Goal: Navigation & Orientation: Understand site structure

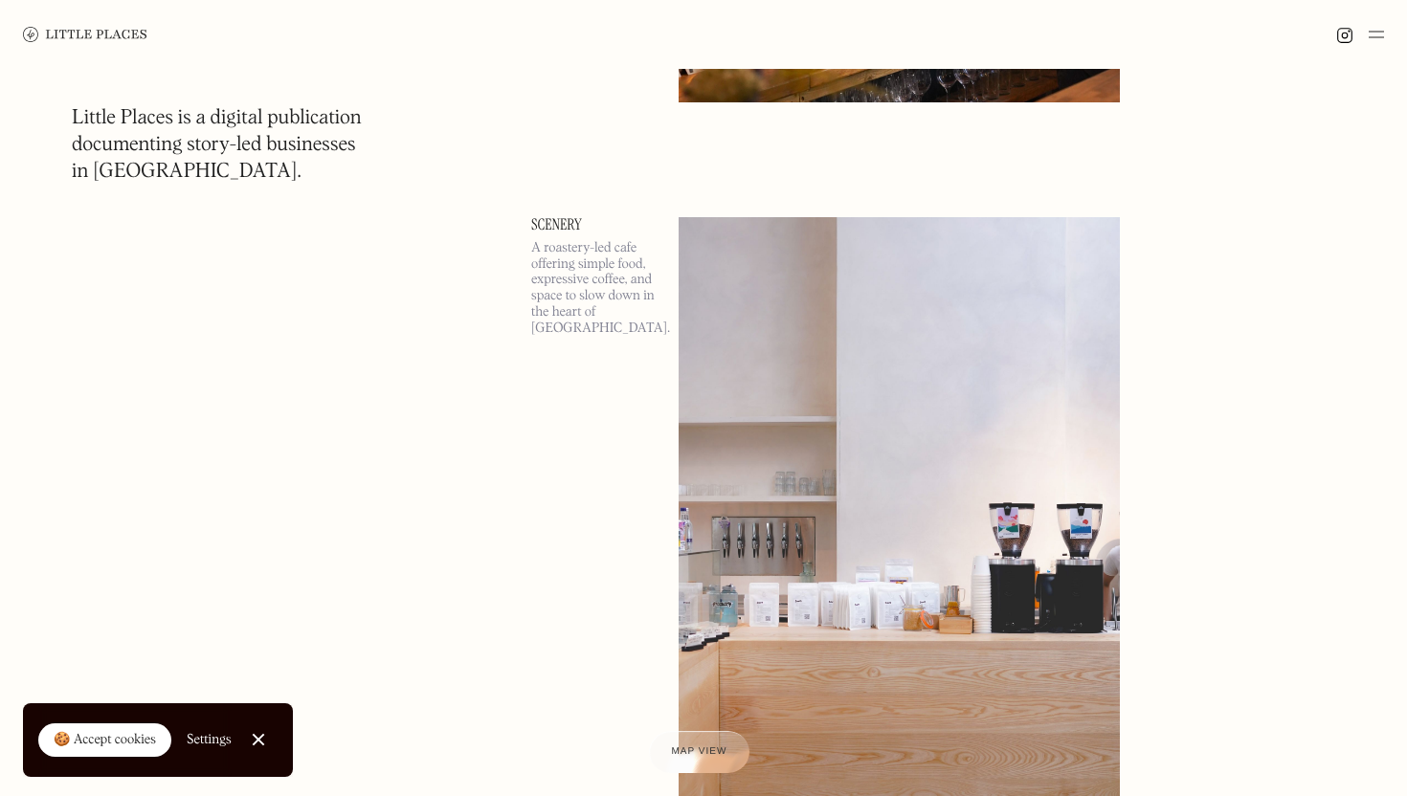
scroll to position [1962, 0]
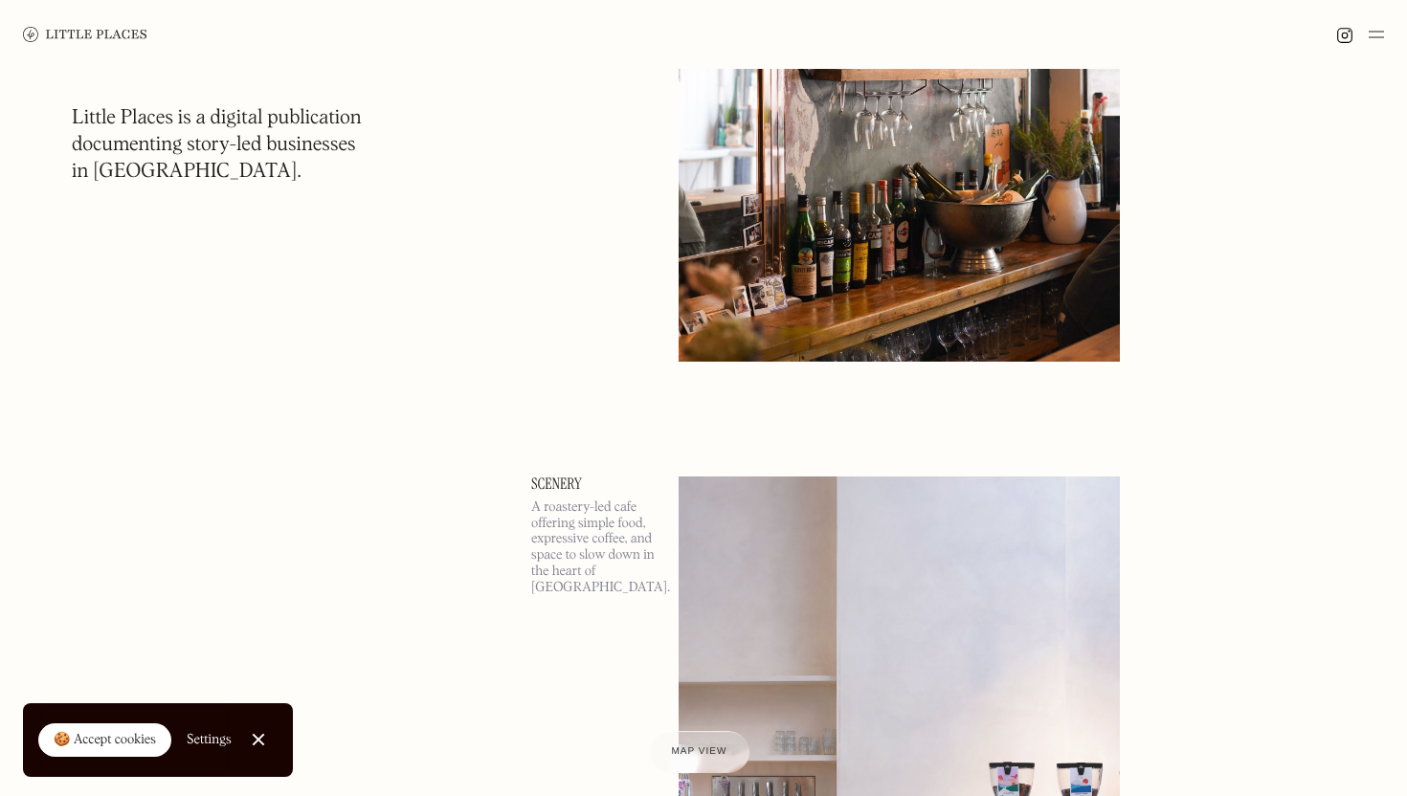
click at [1376, 31] on img at bounding box center [1375, 34] width 15 height 23
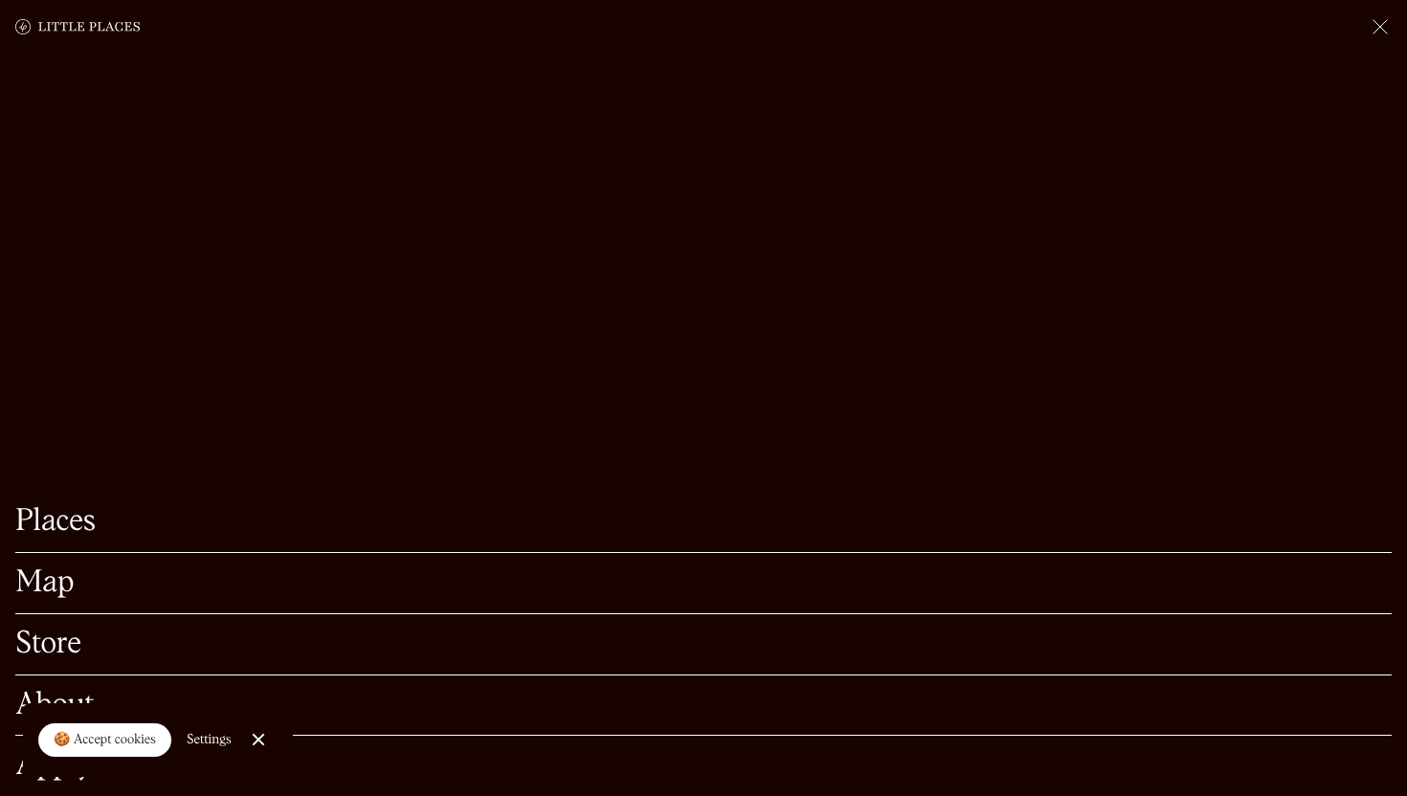
scroll to position [2686, 0]
click at [265, 743] on link "Close Cookie Popup" at bounding box center [258, 739] width 38 height 38
click at [78, 517] on link "Places" at bounding box center [703, 522] width 1376 height 30
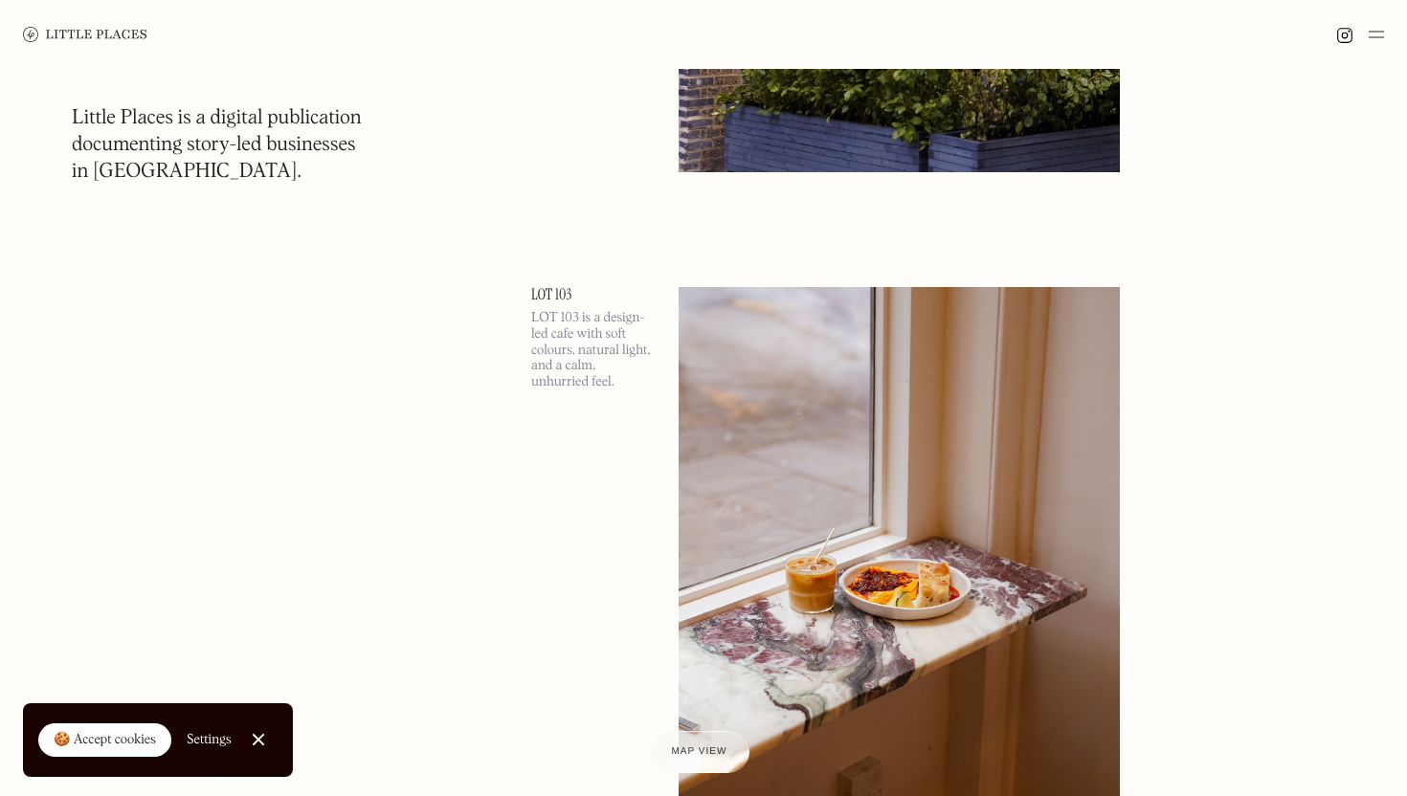
scroll to position [7087, 0]
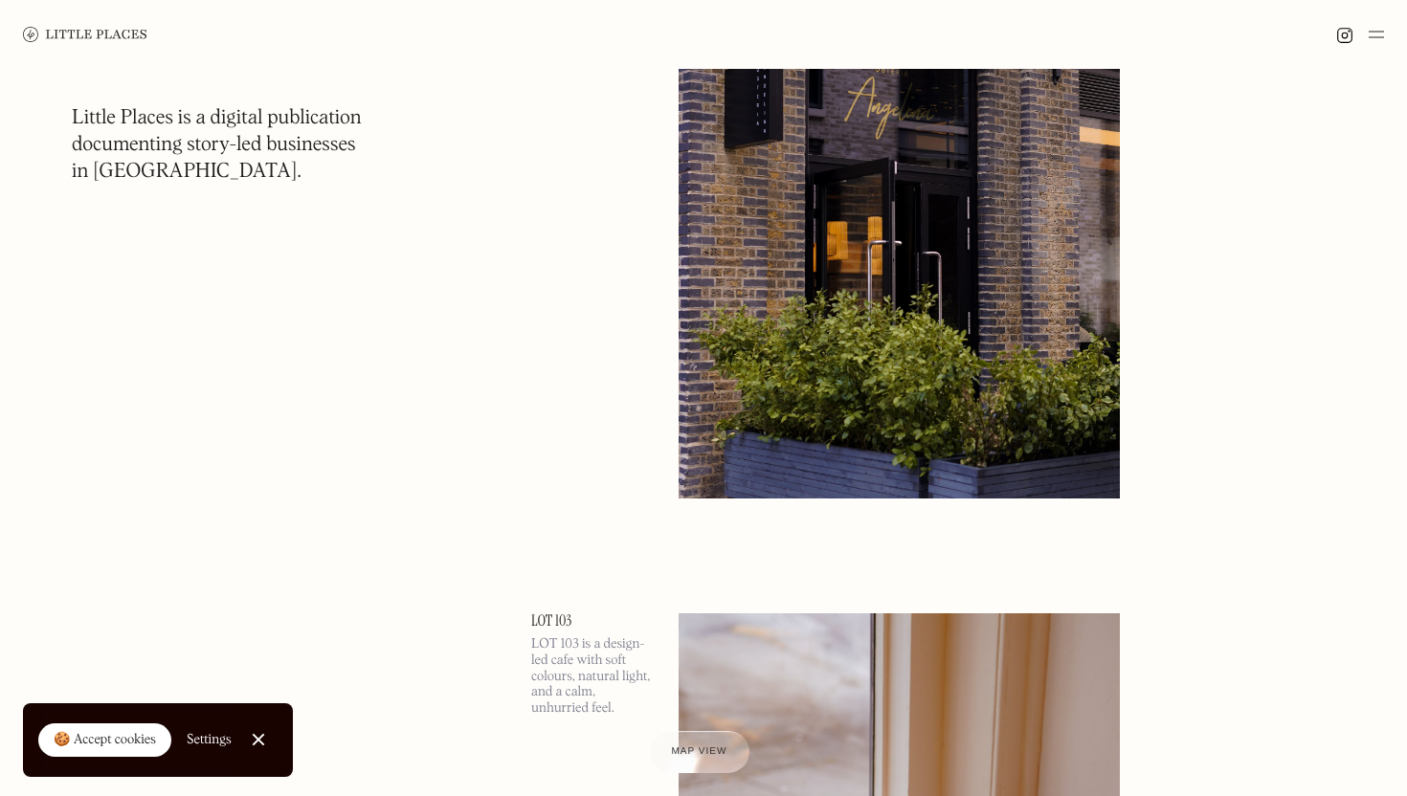
click at [753, 346] on img at bounding box center [898, 179] width 441 height 637
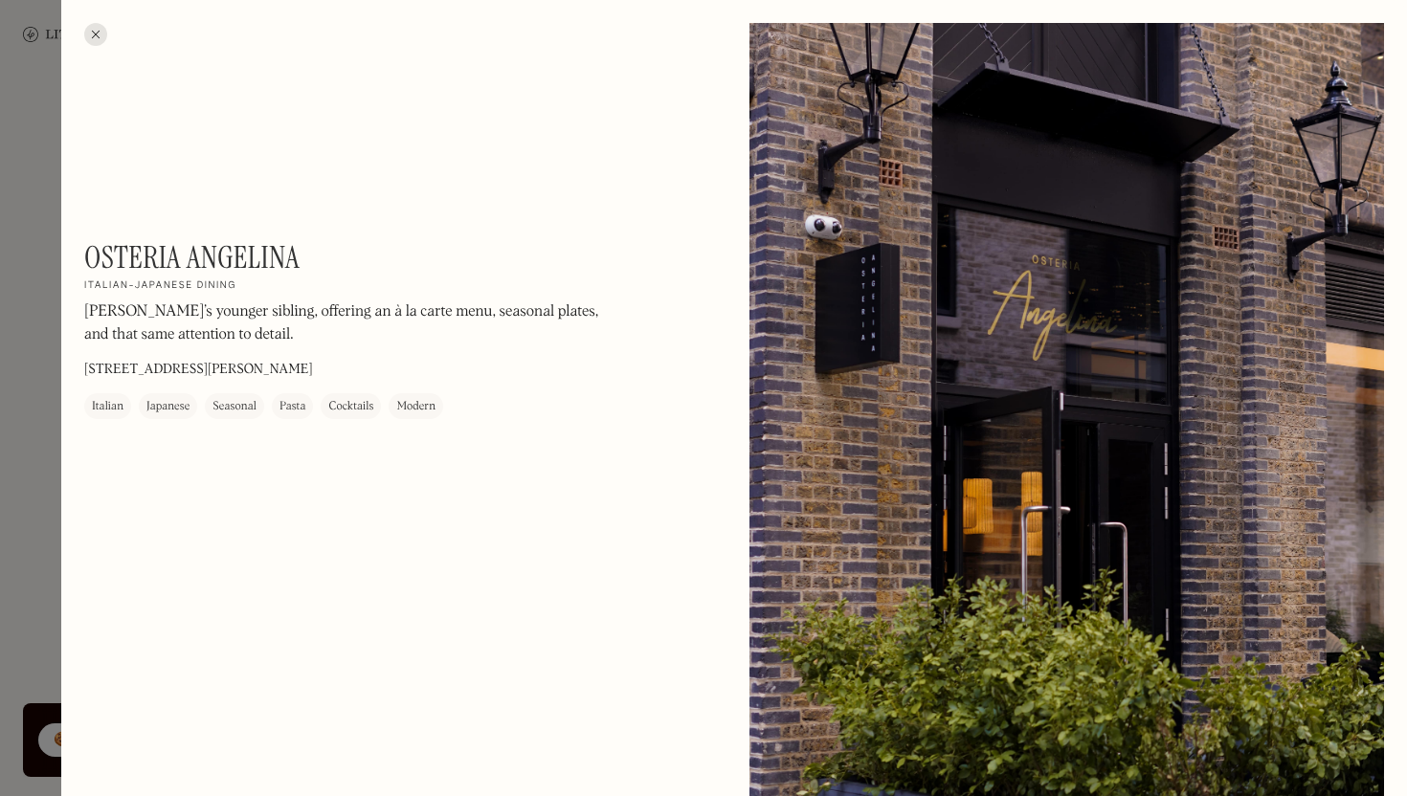
click at [99, 31] on div at bounding box center [95, 34] width 23 height 23
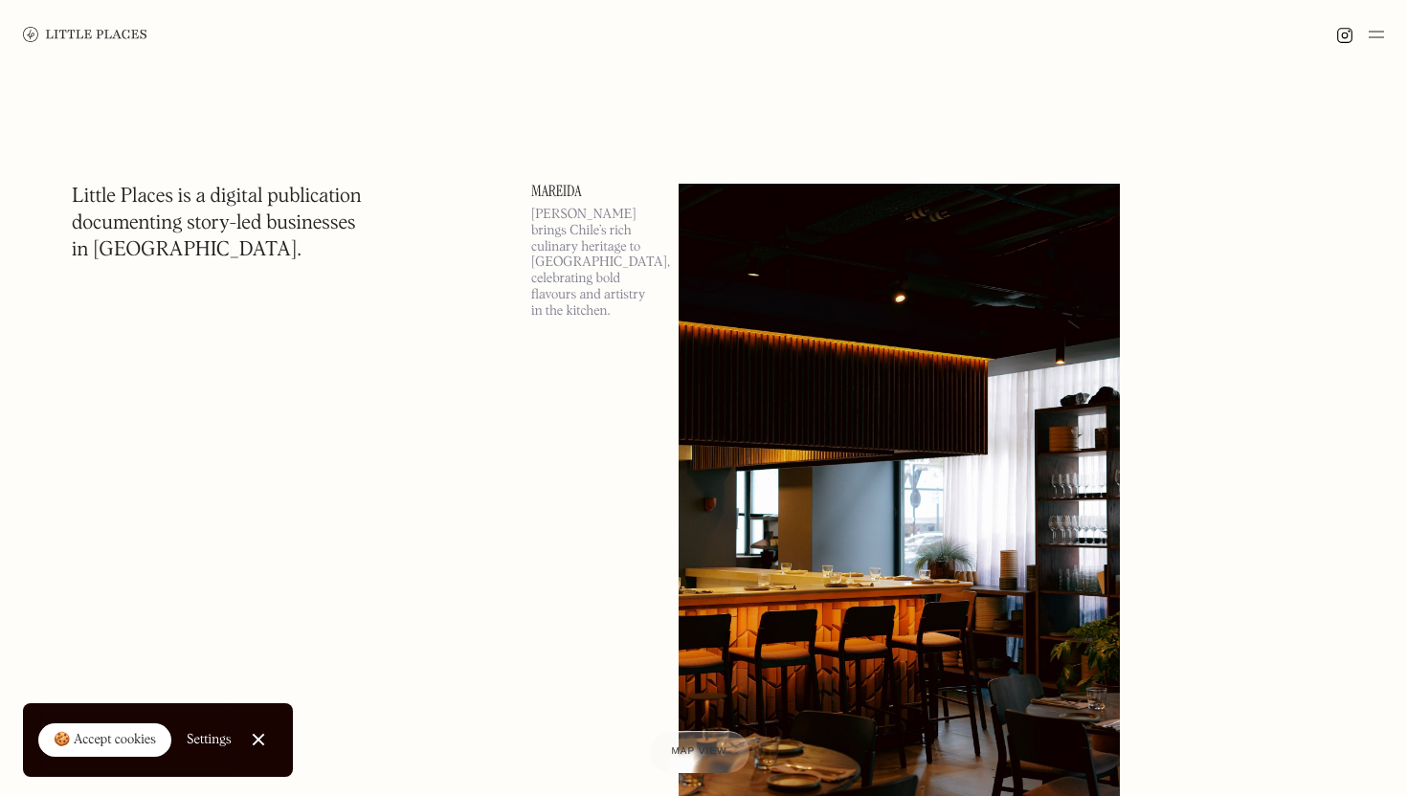
click at [1370, 37] on img at bounding box center [1375, 34] width 15 height 23
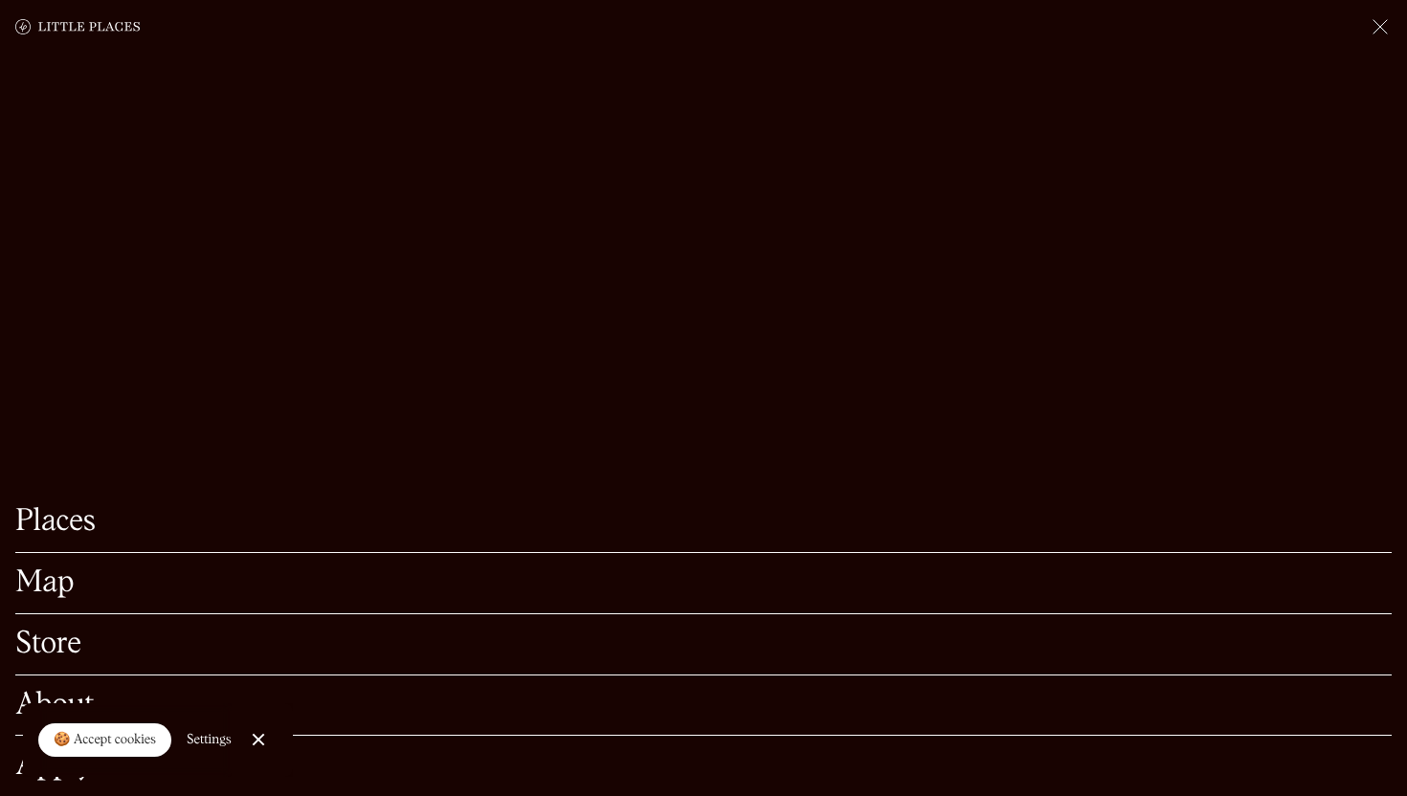
scroll to position [617, 0]
click at [255, 741] on div at bounding box center [258, 740] width 12 height 12
click at [79, 708] on link "About" at bounding box center [703, 706] width 1376 height 30
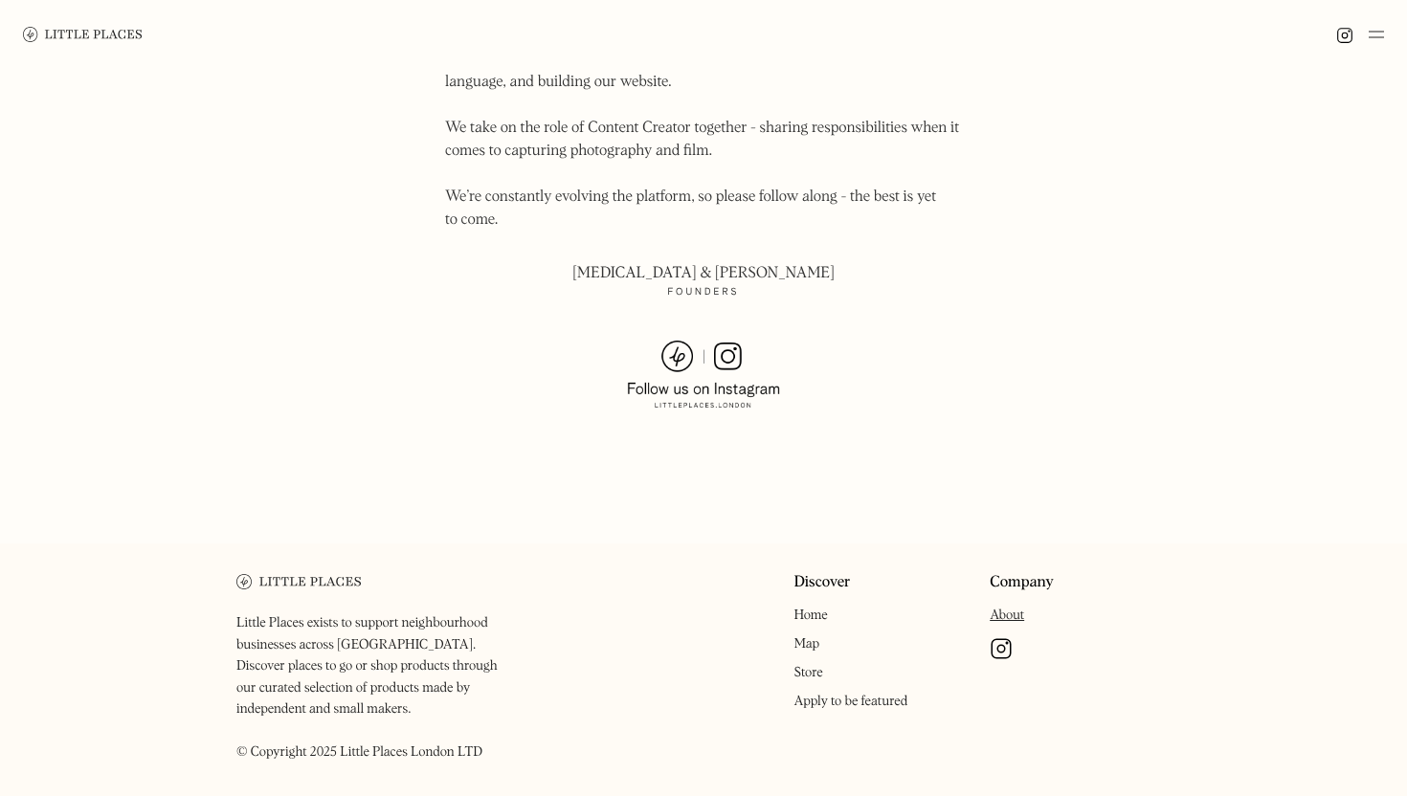
scroll to position [1294, 0]
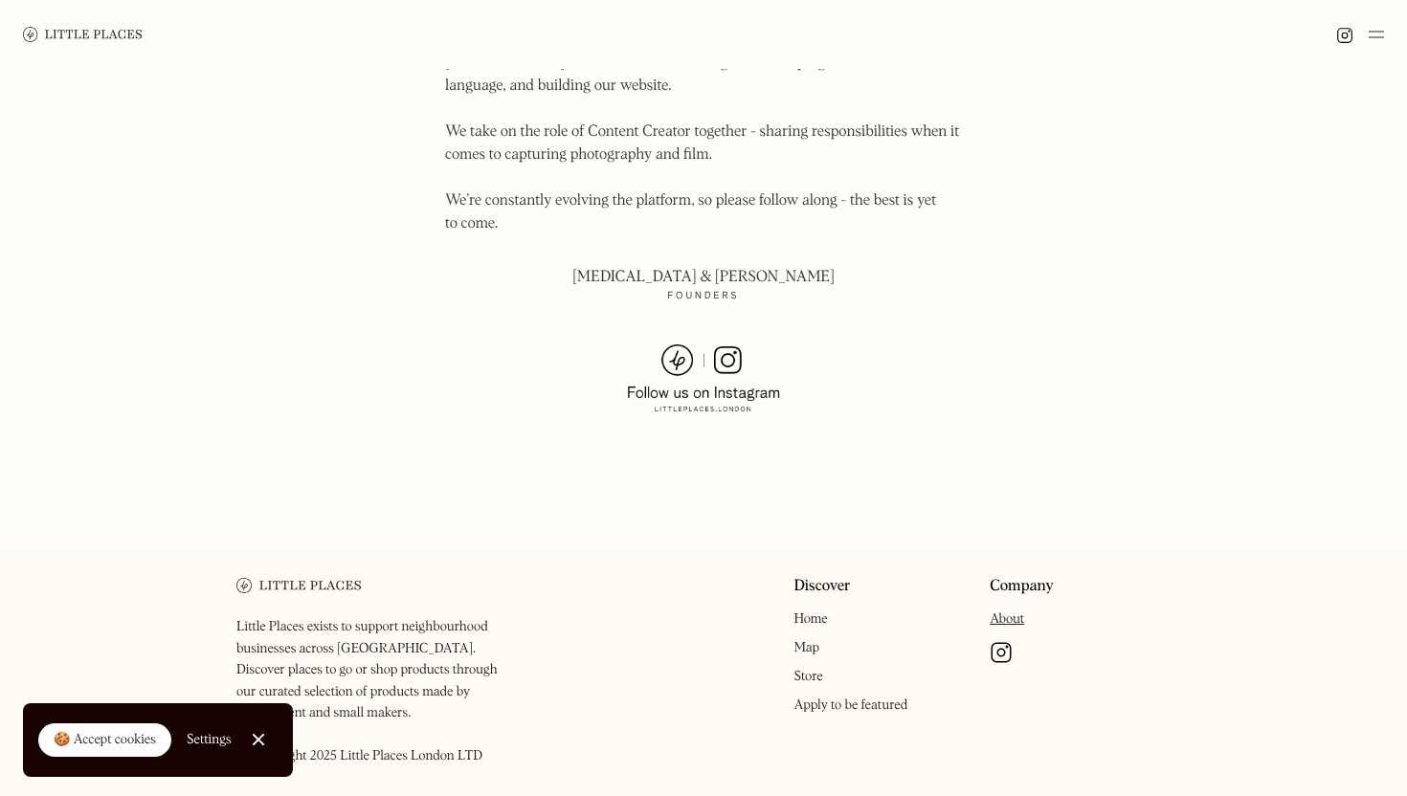
click at [821, 578] on link "Discover" at bounding box center [821, 587] width 56 height 18
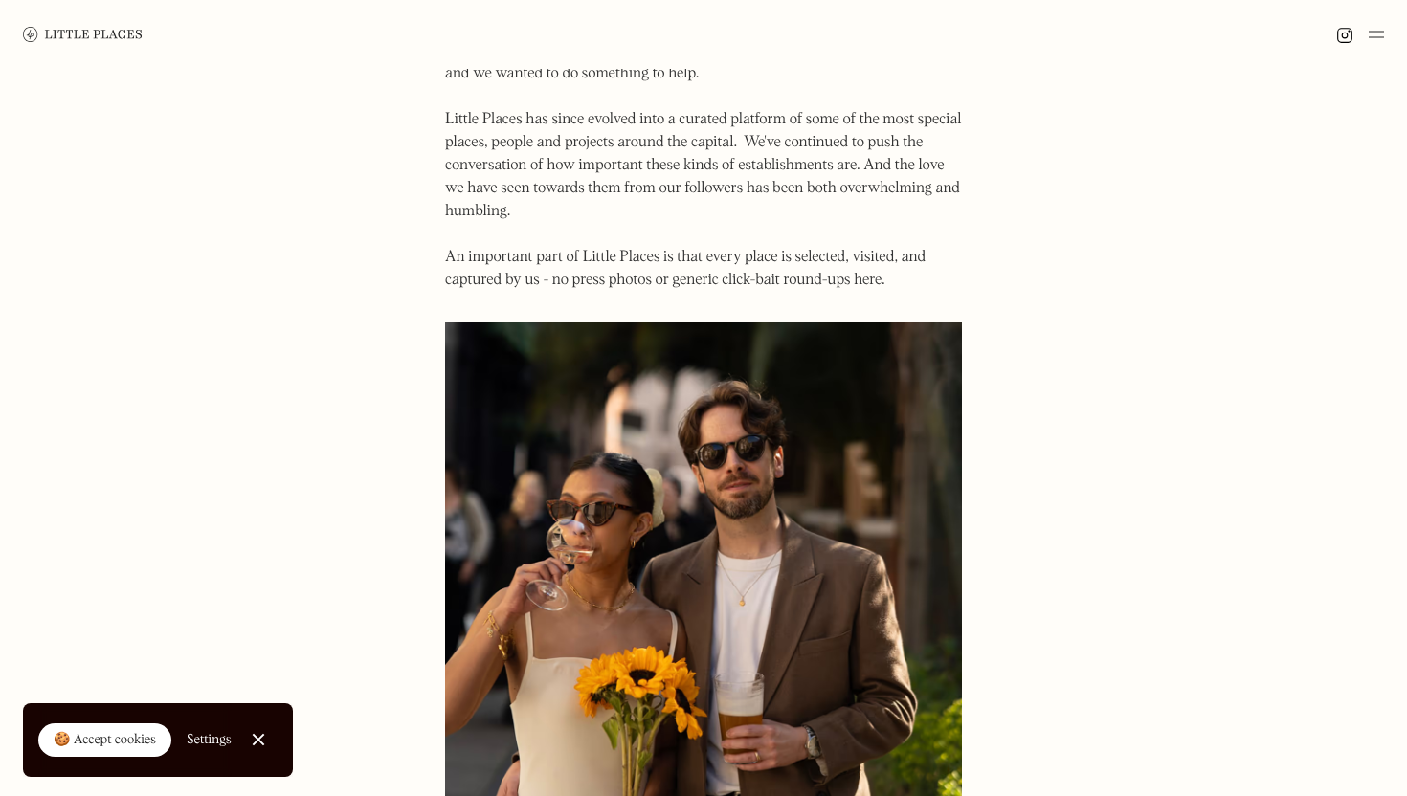
scroll to position [0, 0]
